Goal: Task Accomplishment & Management: Use online tool/utility

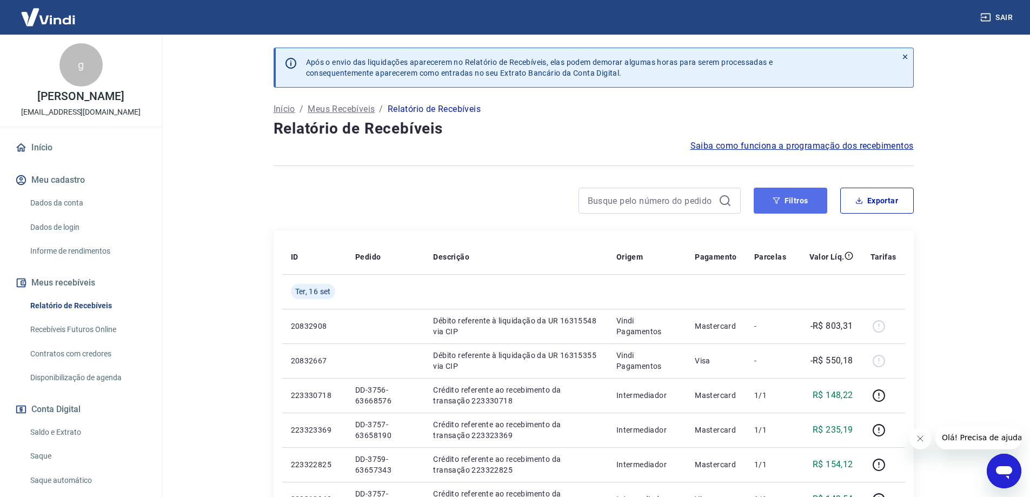
click at [791, 203] on button "Filtros" at bounding box center [790, 201] width 74 height 26
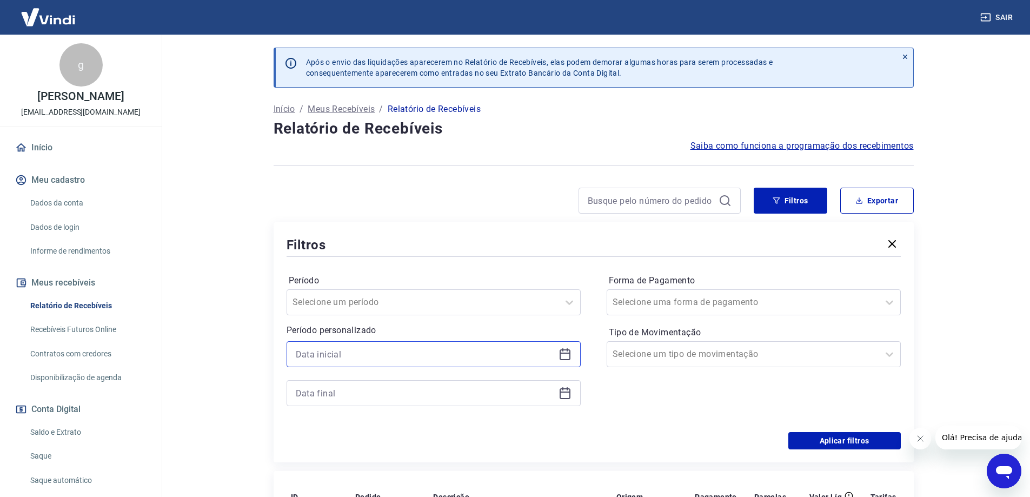
click at [444, 358] on input at bounding box center [425, 354] width 258 height 16
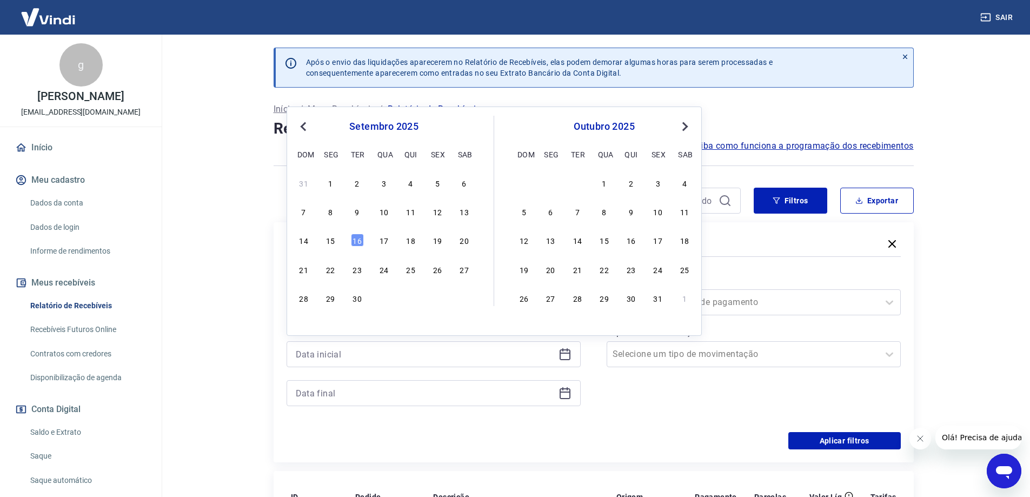
click at [304, 125] on span "Previous Month" at bounding box center [304, 126] width 0 height 12
click at [413, 299] on div "28" at bounding box center [410, 297] width 13 height 13
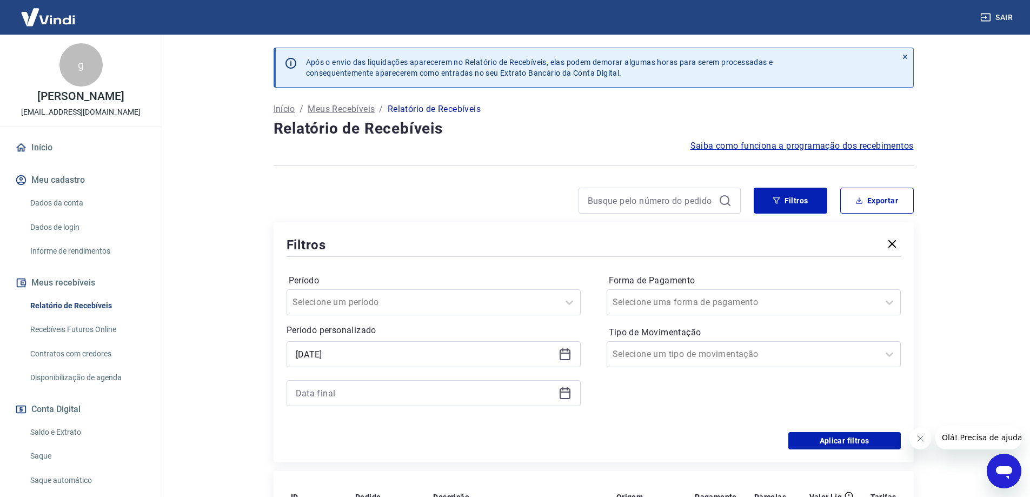
type input "[DATE]"
click at [406, 400] on input at bounding box center [425, 393] width 258 height 16
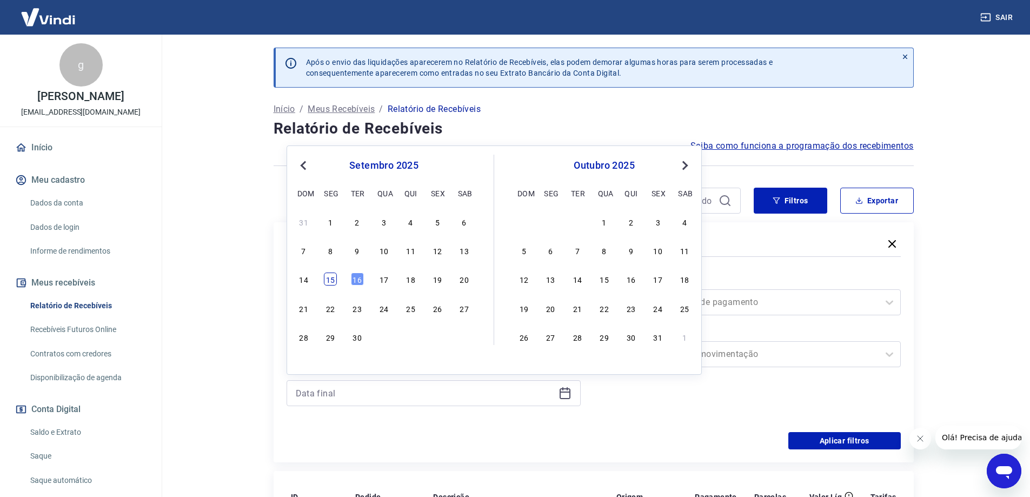
click at [330, 279] on div "15" at bounding box center [330, 278] width 13 height 13
type input "[DATE]"
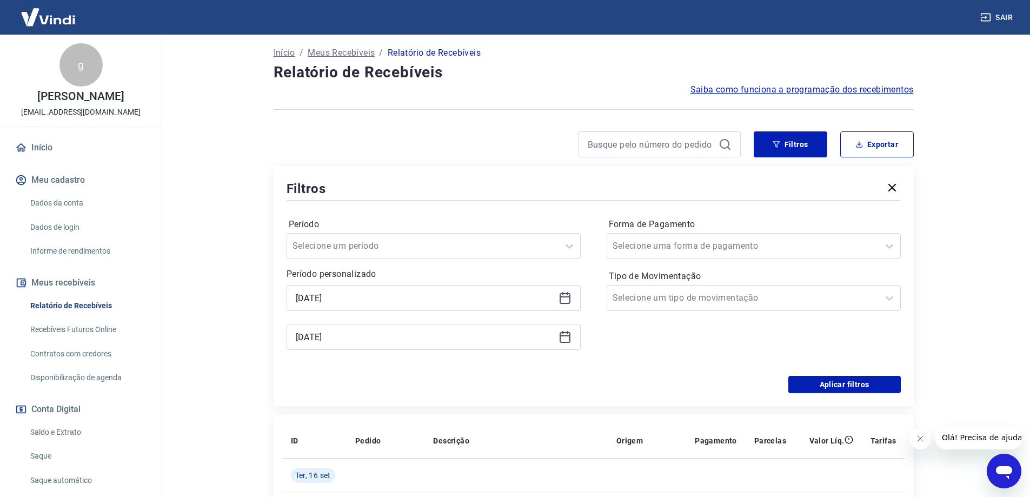
scroll to position [108, 0]
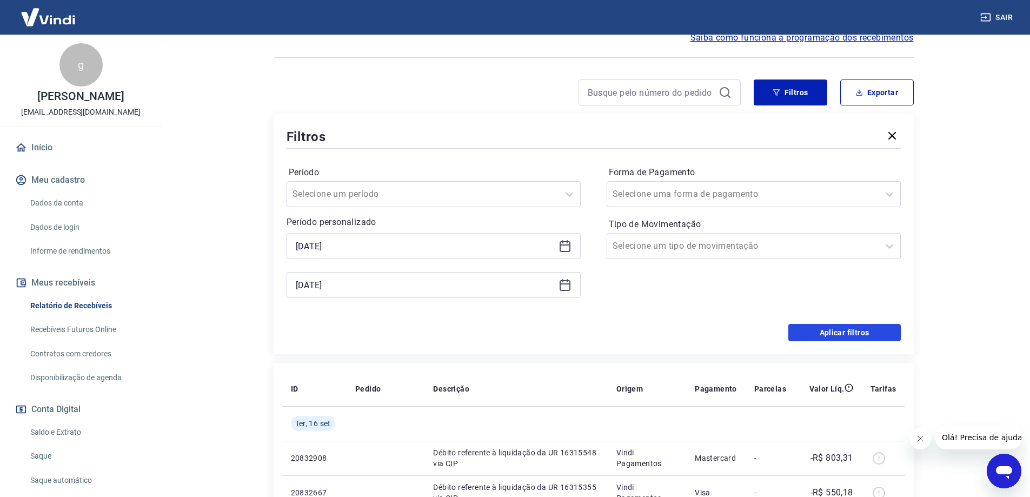
drag, startPoint x: 849, startPoint y: 332, endPoint x: 873, endPoint y: 339, distance: 25.0
click at [849, 332] on button "Aplicar filtros" at bounding box center [844, 332] width 112 height 17
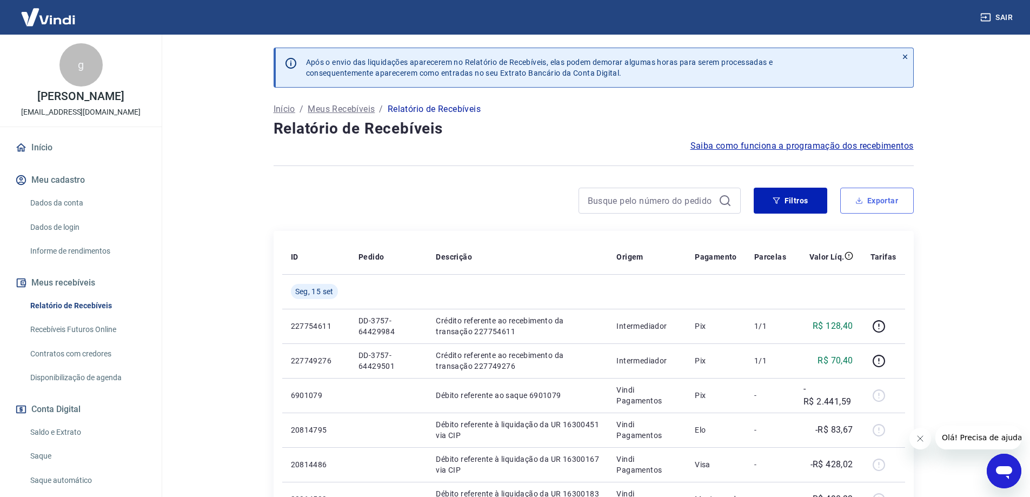
click at [864, 203] on button "Exportar" at bounding box center [877, 201] width 74 height 26
type input "[DATE]"
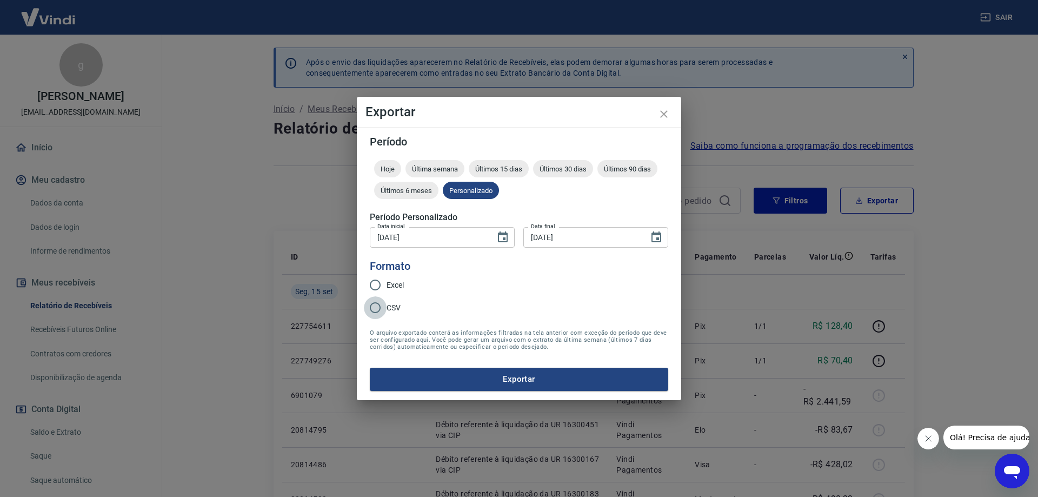
click at [380, 310] on input "CSV" at bounding box center [375, 307] width 23 height 23
radio input "true"
click at [530, 382] on button "Exportar" at bounding box center [519, 379] width 298 height 23
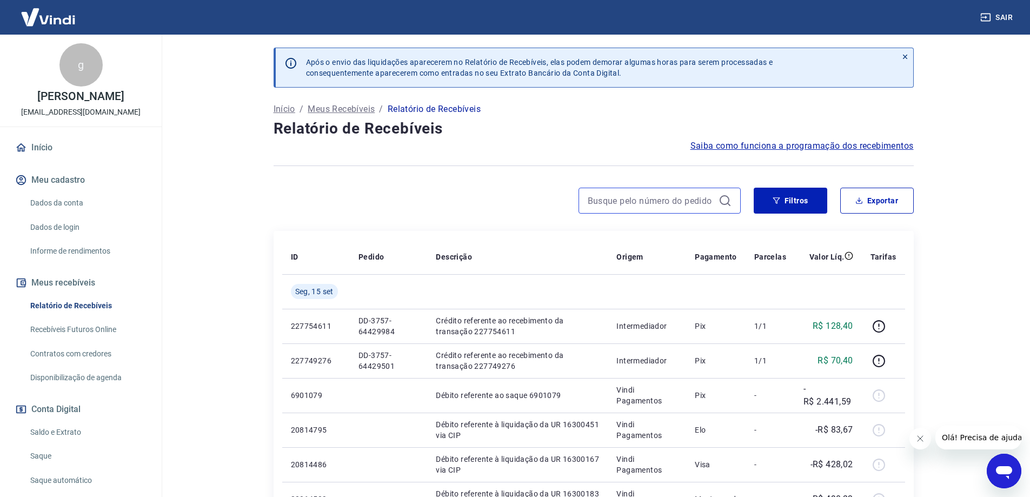
drag, startPoint x: 649, startPoint y: 209, endPoint x: 651, endPoint y: 197, distance: 12.6
paste input "220814489"
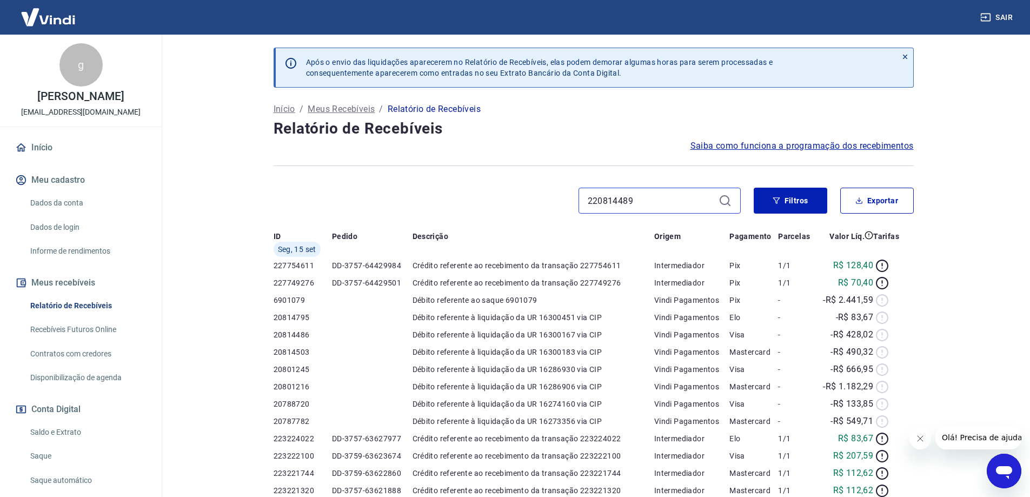
type input "220814489"
click at [725, 202] on icon at bounding box center [724, 200] width 13 height 13
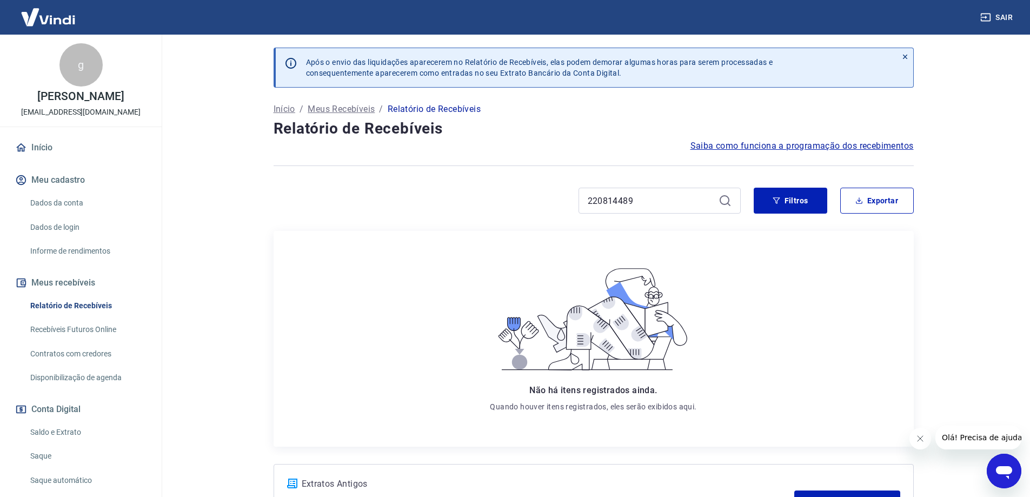
click at [728, 198] on icon at bounding box center [724, 200] width 10 height 10
drag, startPoint x: 638, startPoint y: 202, endPoint x: 450, endPoint y: 192, distance: 188.3
click at [450, 193] on div "220814489" at bounding box center [506, 201] width 467 height 26
click at [801, 196] on button "Filtros" at bounding box center [790, 201] width 74 height 26
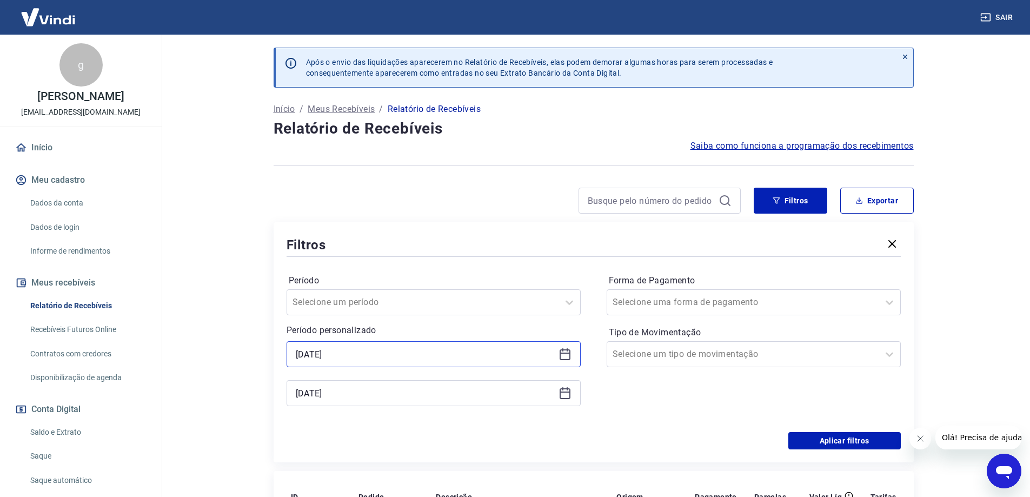
click at [386, 353] on input "[DATE]" at bounding box center [425, 354] width 258 height 16
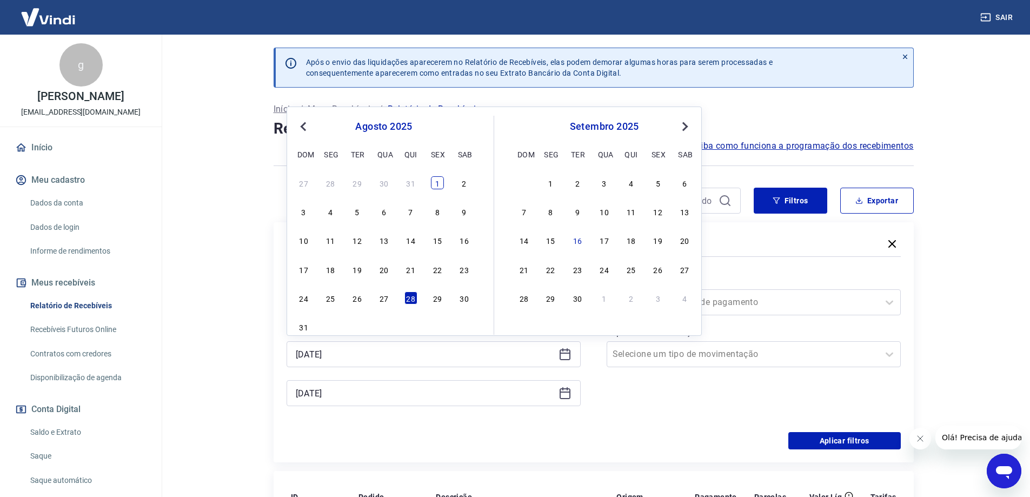
click at [436, 183] on div "1" at bounding box center [437, 182] width 13 height 13
type input "[DATE]"
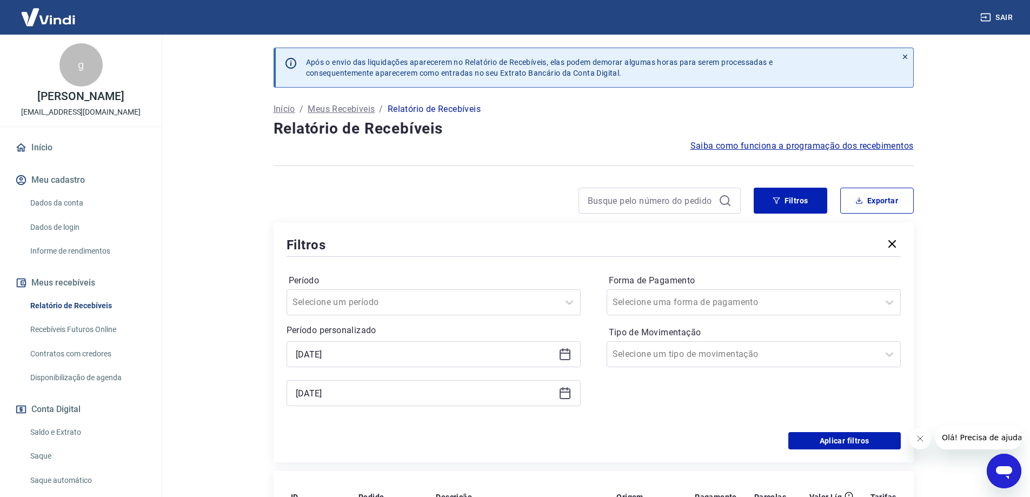
click at [466, 407] on div "Período Selecione um período Período personalizado Selected date: [DATE] [DATE]…" at bounding box center [433, 345] width 294 height 147
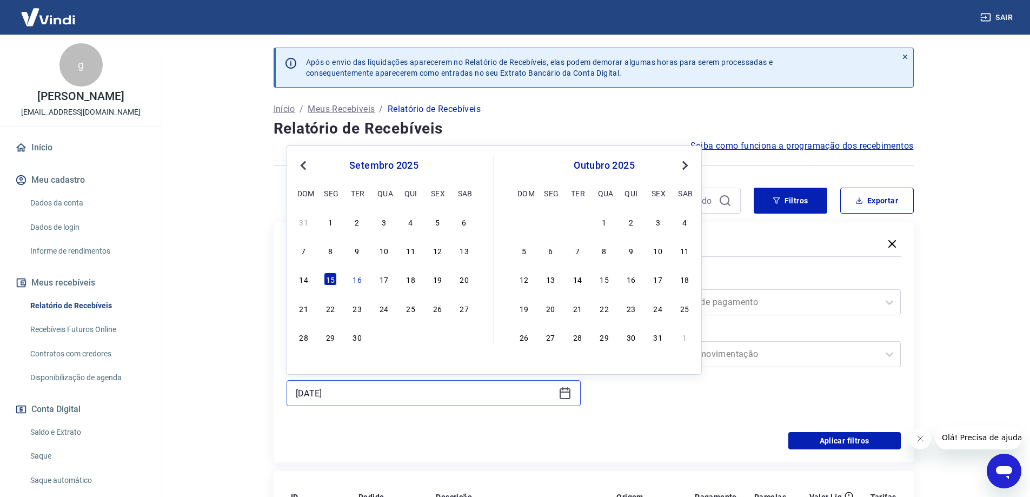
click at [484, 391] on input "[DATE]" at bounding box center [425, 393] width 258 height 16
click at [355, 222] on div "2" at bounding box center [357, 221] width 13 height 13
type input "[DATE]"
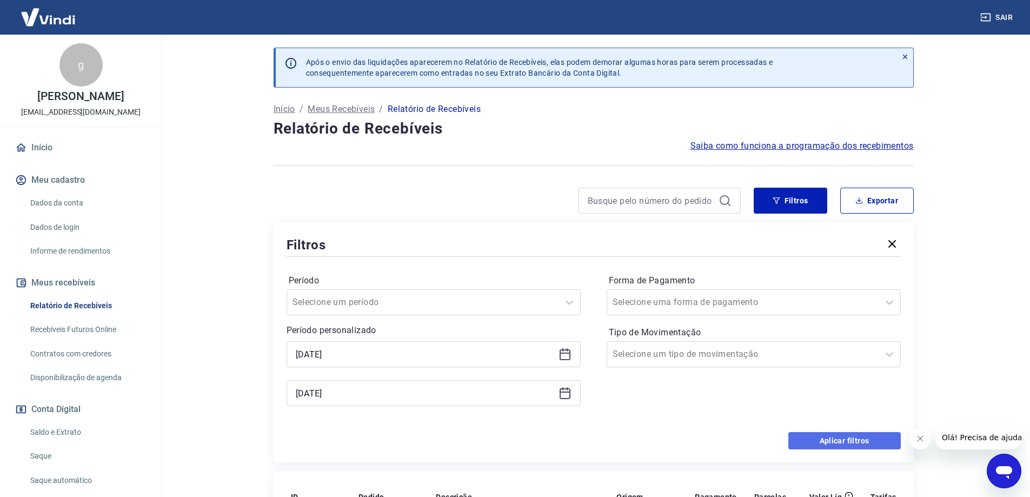
click at [877, 440] on button "Aplicar filtros" at bounding box center [844, 440] width 112 height 17
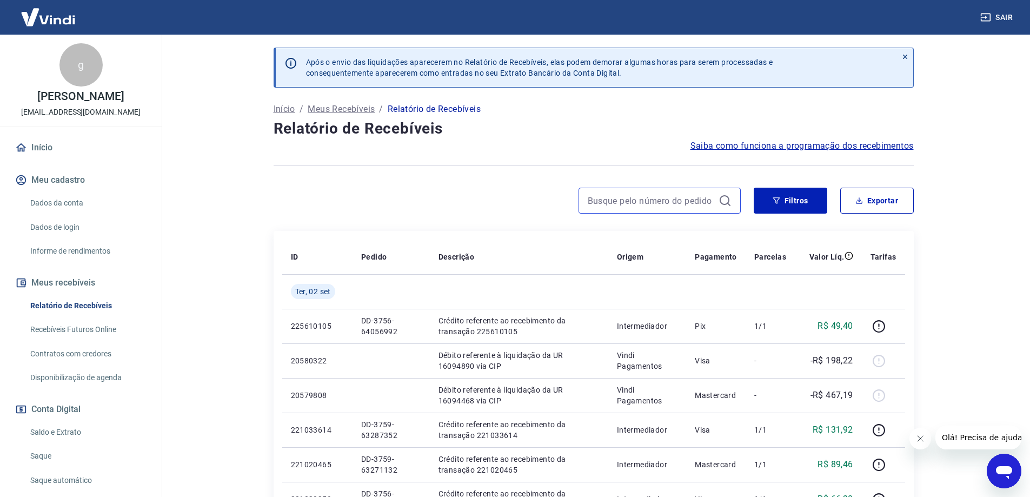
paste input "220814489"
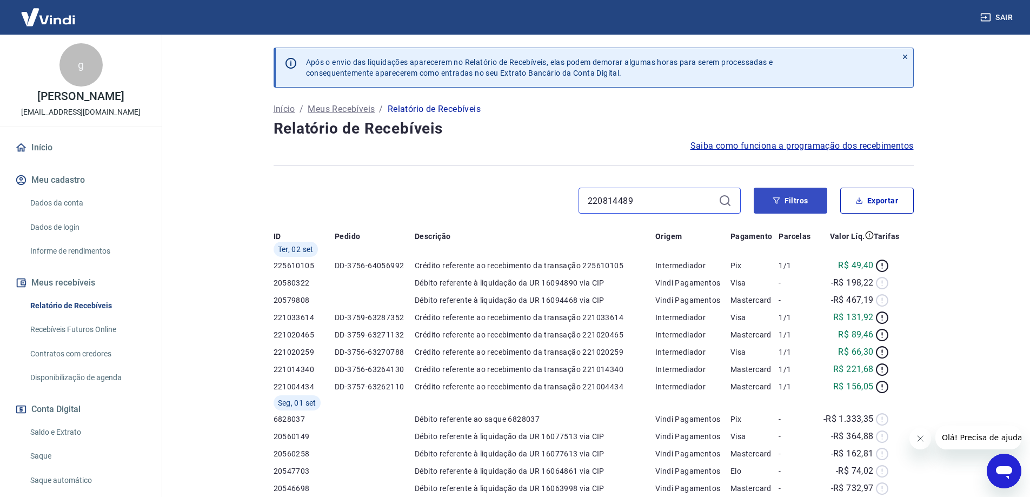
type input "220814489"
click at [799, 203] on button "Filtros" at bounding box center [790, 201] width 74 height 26
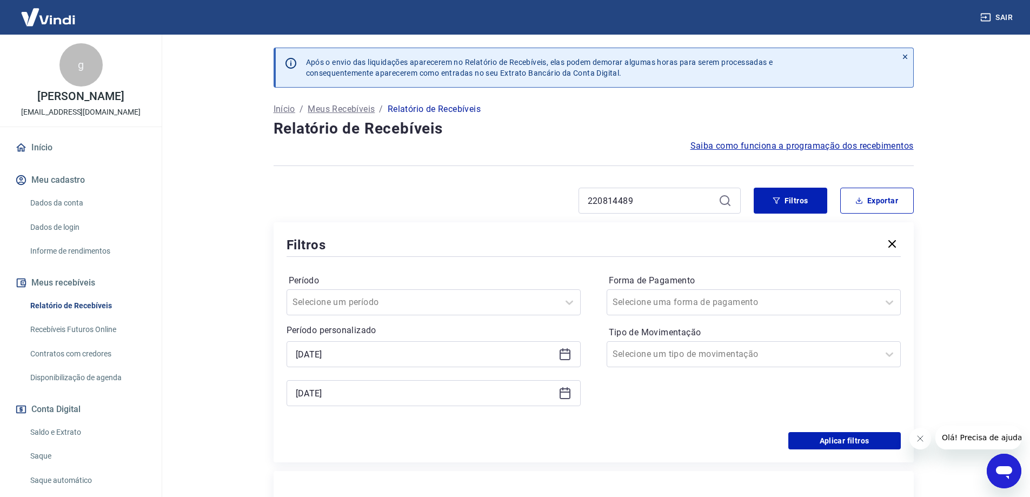
click at [562, 397] on icon at bounding box center [564, 392] width 13 height 13
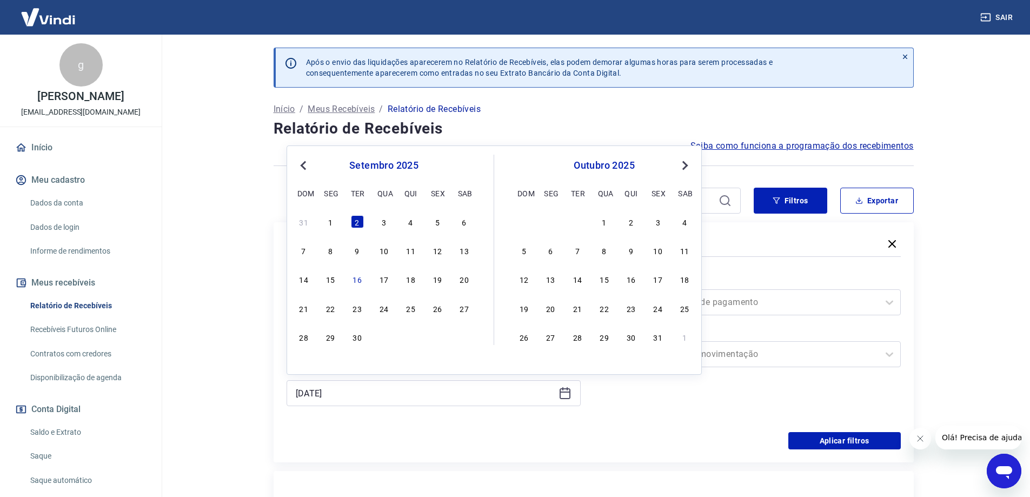
click at [304, 166] on span "Previous Month" at bounding box center [304, 165] width 0 height 12
click at [438, 222] on div "1" at bounding box center [437, 221] width 13 height 13
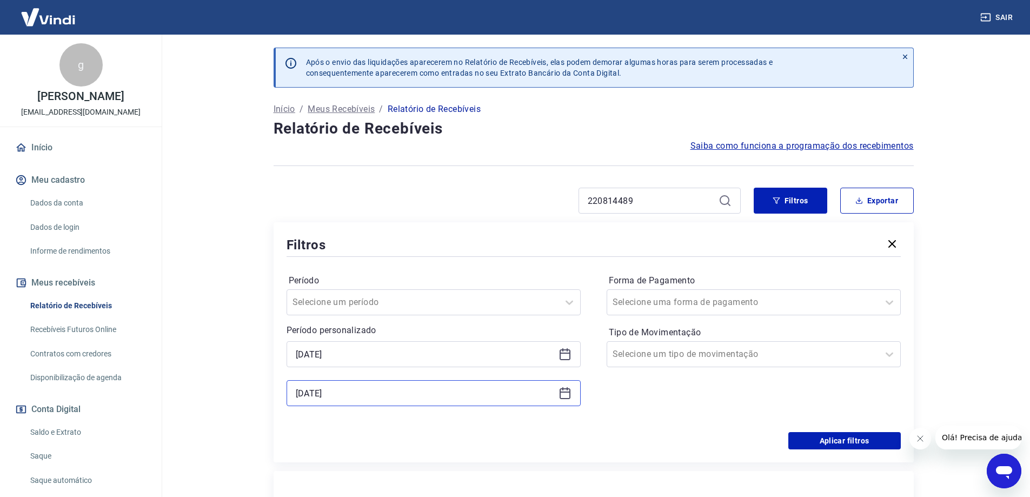
click at [330, 391] on input "[DATE]" at bounding box center [425, 393] width 258 height 16
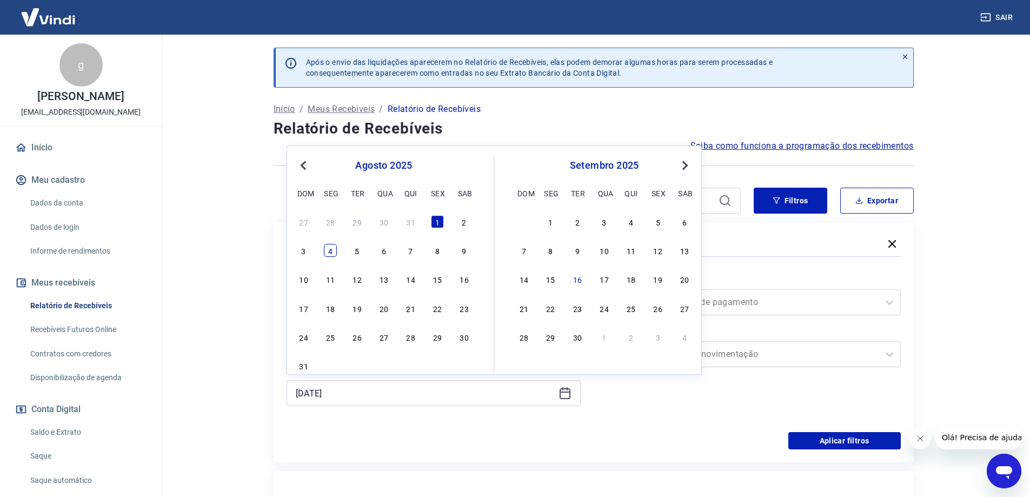
click at [333, 253] on div "4" at bounding box center [330, 250] width 13 height 13
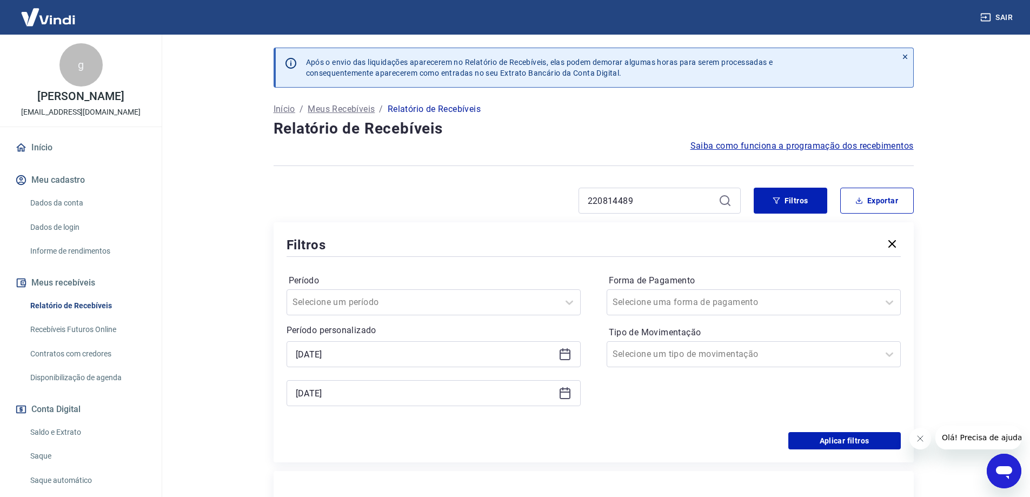
type input "[DATE]"
click at [849, 440] on button "Aplicar filtros" at bounding box center [844, 440] width 112 height 17
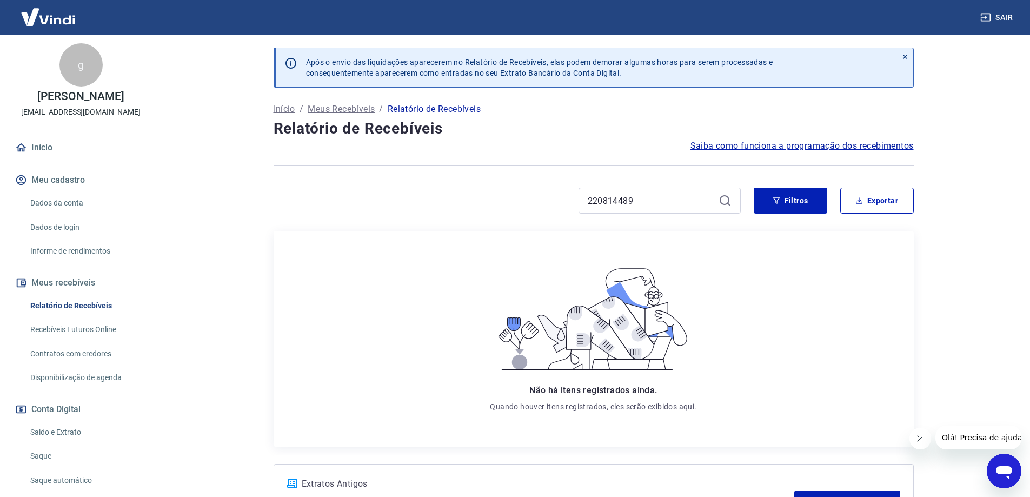
click at [669, 209] on div "220814489" at bounding box center [659, 201] width 162 height 26
click at [656, 202] on input "220814489" at bounding box center [650, 200] width 126 height 16
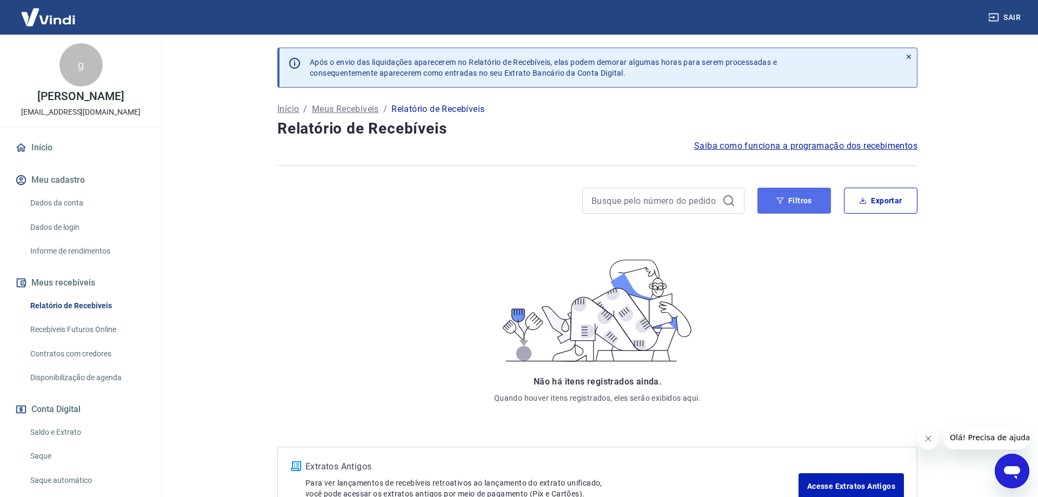
click at [774, 199] on button "Filtros" at bounding box center [794, 201] width 74 height 26
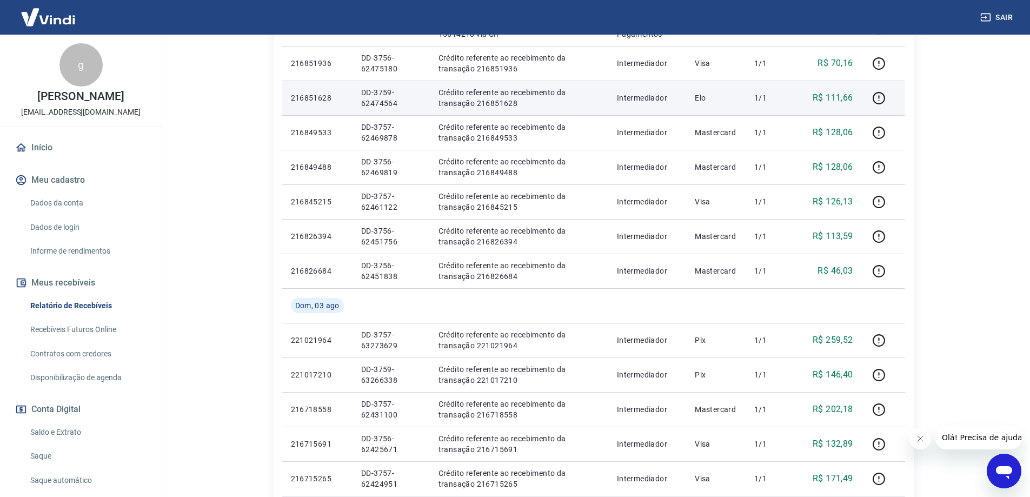
scroll to position [757, 0]
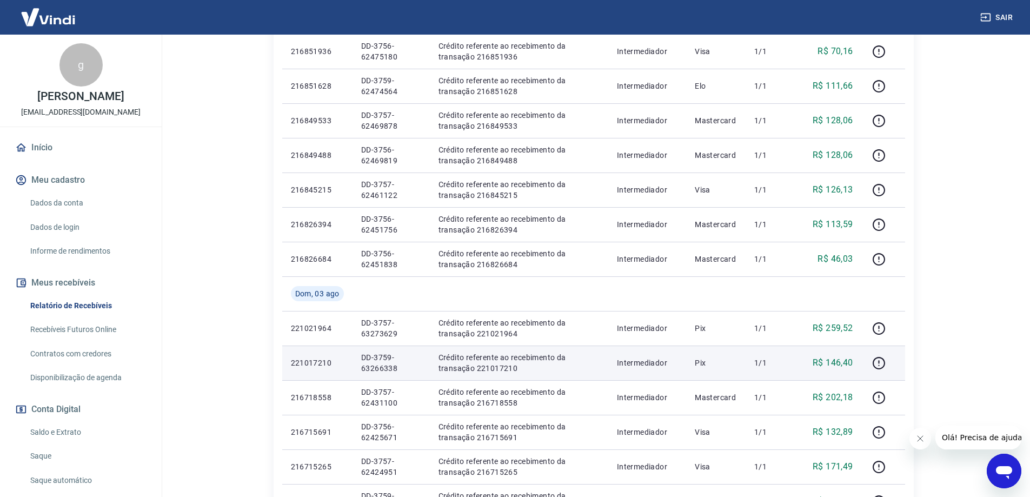
click at [329, 361] on p "221017210" at bounding box center [317, 362] width 53 height 11
click at [330, 360] on p "221017210" at bounding box center [317, 362] width 53 height 11
click at [311, 362] on p "221017210" at bounding box center [317, 362] width 53 height 11
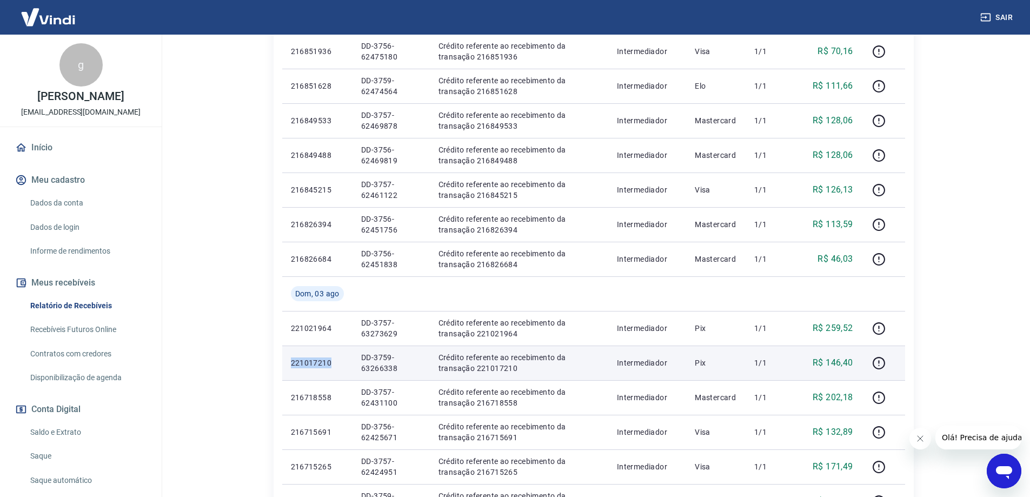
click at [311, 362] on p "221017210" at bounding box center [317, 362] width 53 height 11
click at [311, 361] on p "221017210" at bounding box center [317, 362] width 53 height 11
copy p "221017210"
